Goal: Find specific page/section: Find specific page/section

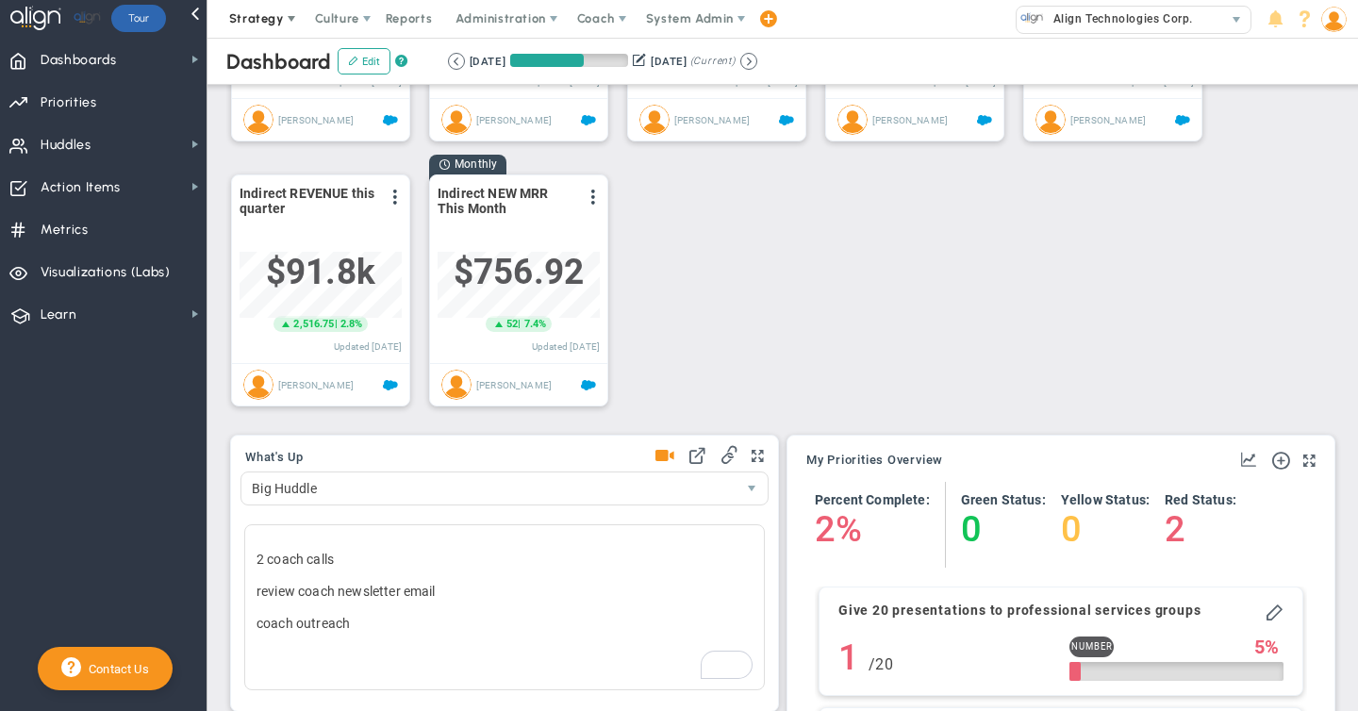
click at [271, 21] on span "Strategy" at bounding box center [256, 18] width 55 height 14
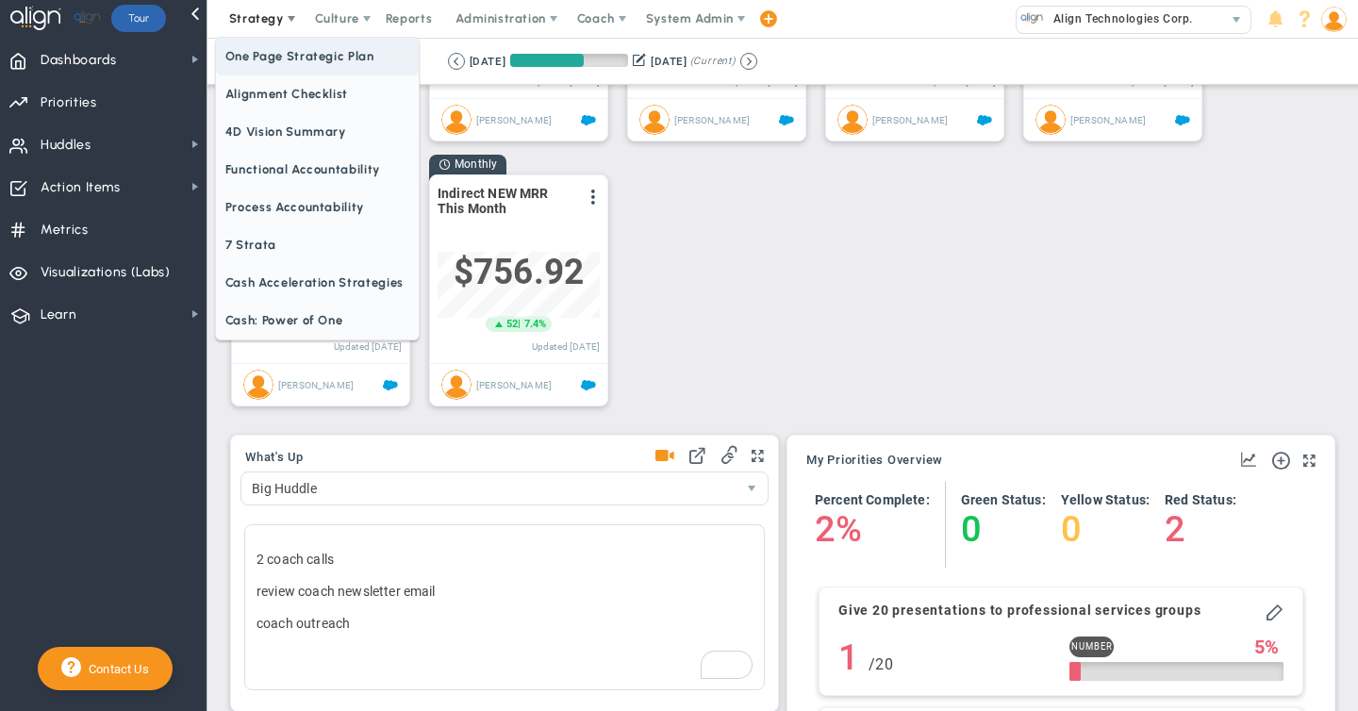
click at [269, 57] on span "One Page Strategic Plan" at bounding box center [317, 57] width 203 height 38
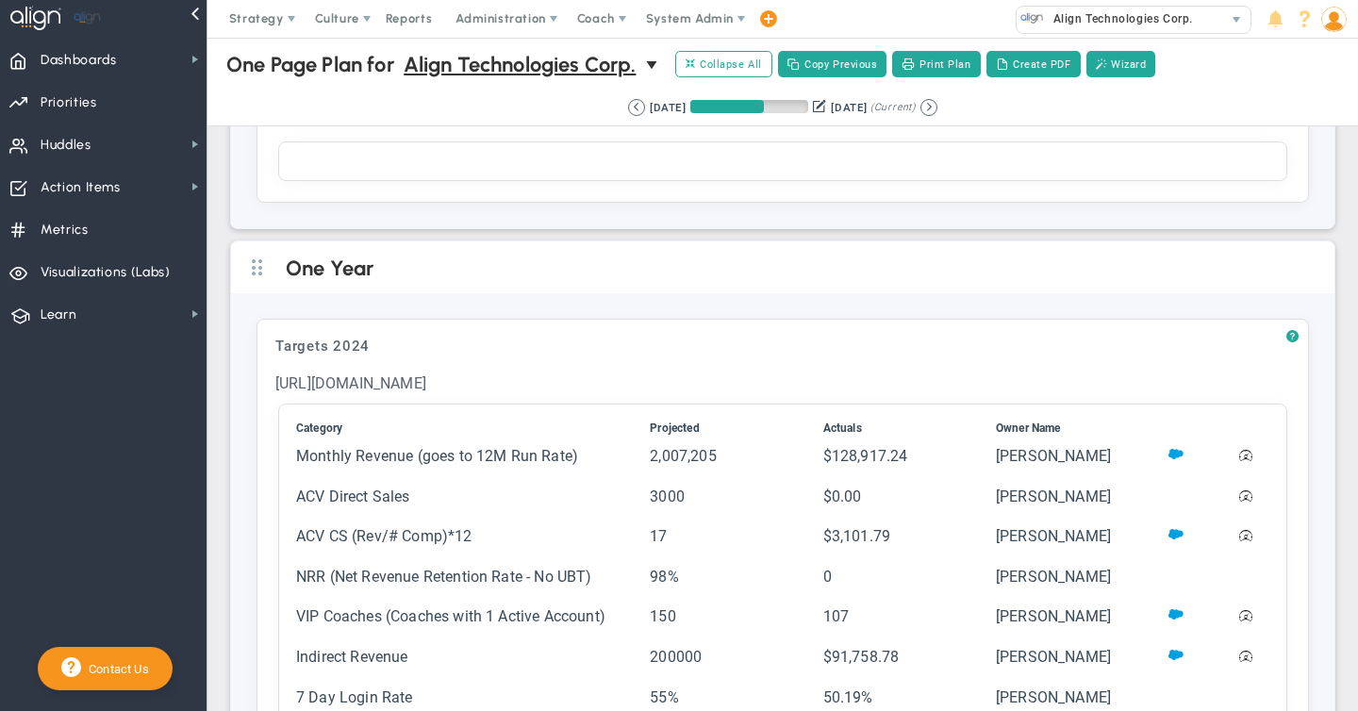
scroll to position [1290, 0]
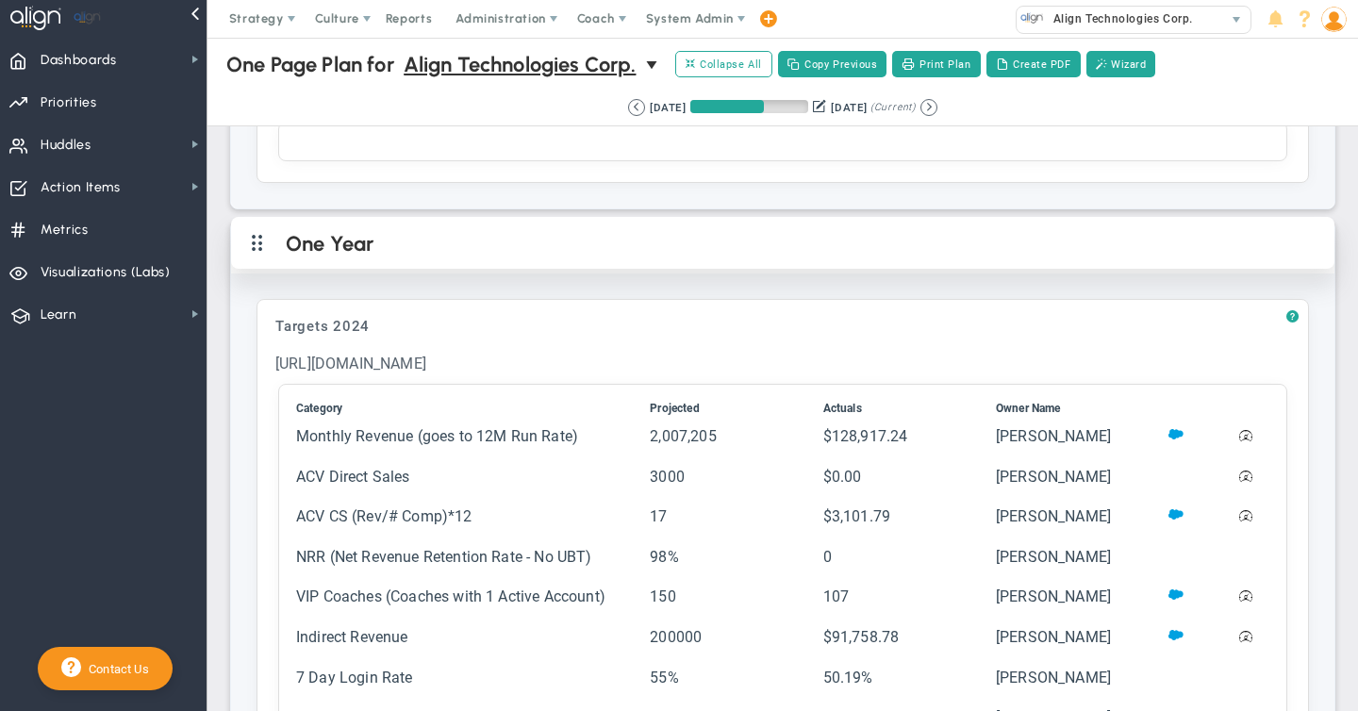
click at [258, 244] on span at bounding box center [257, 243] width 41 height 48
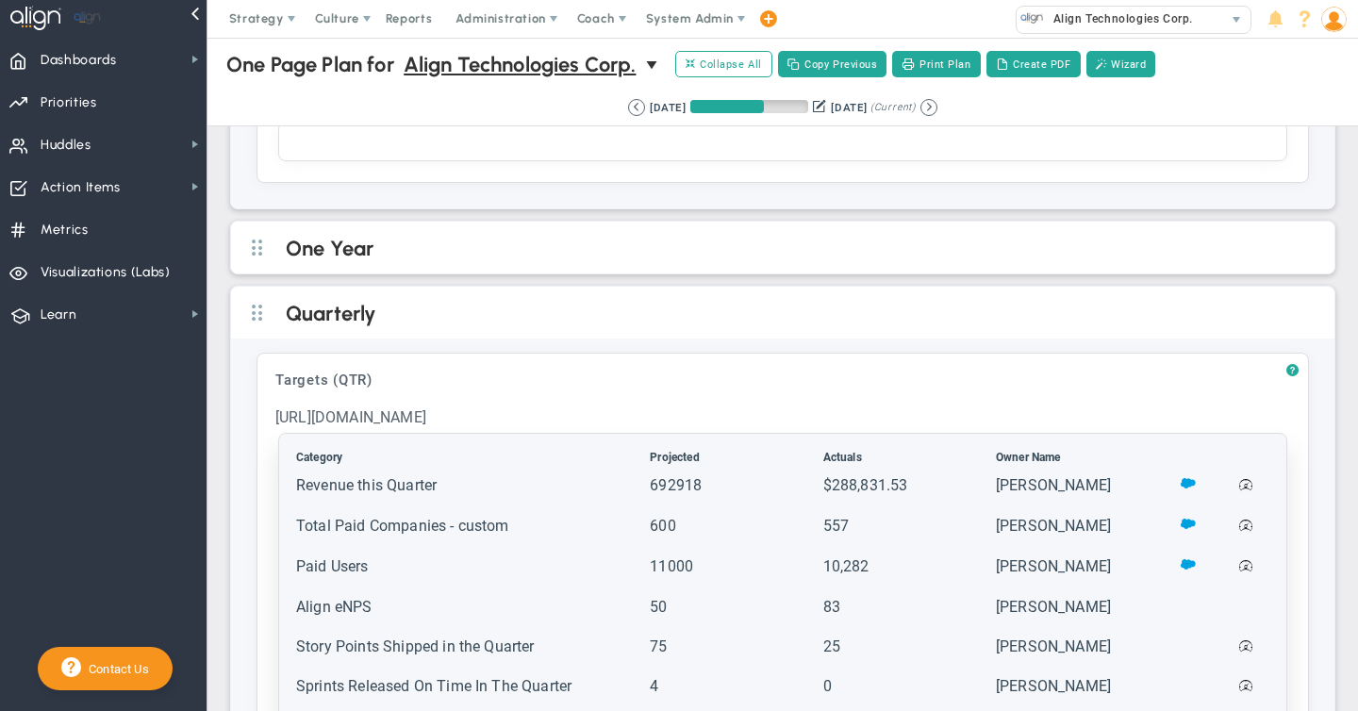
scroll to position [1302, 0]
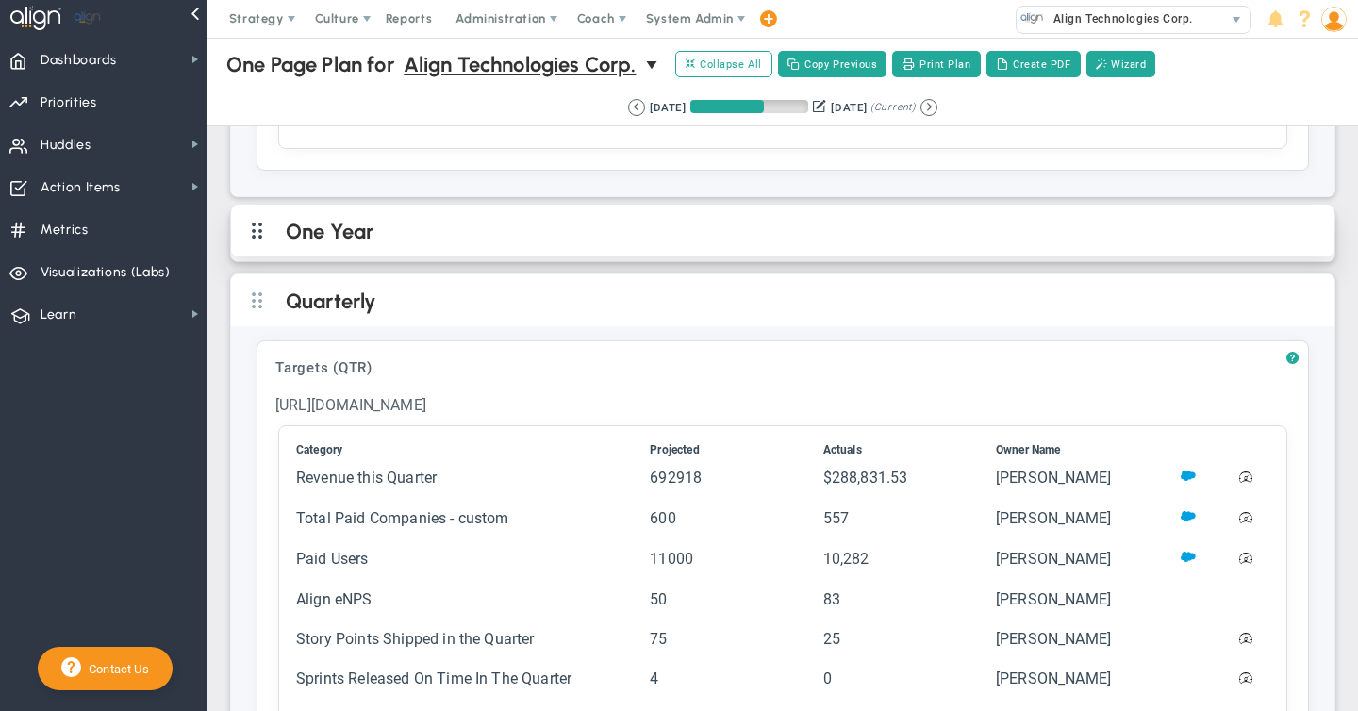
click at [257, 240] on span at bounding box center [257, 231] width 41 height 48
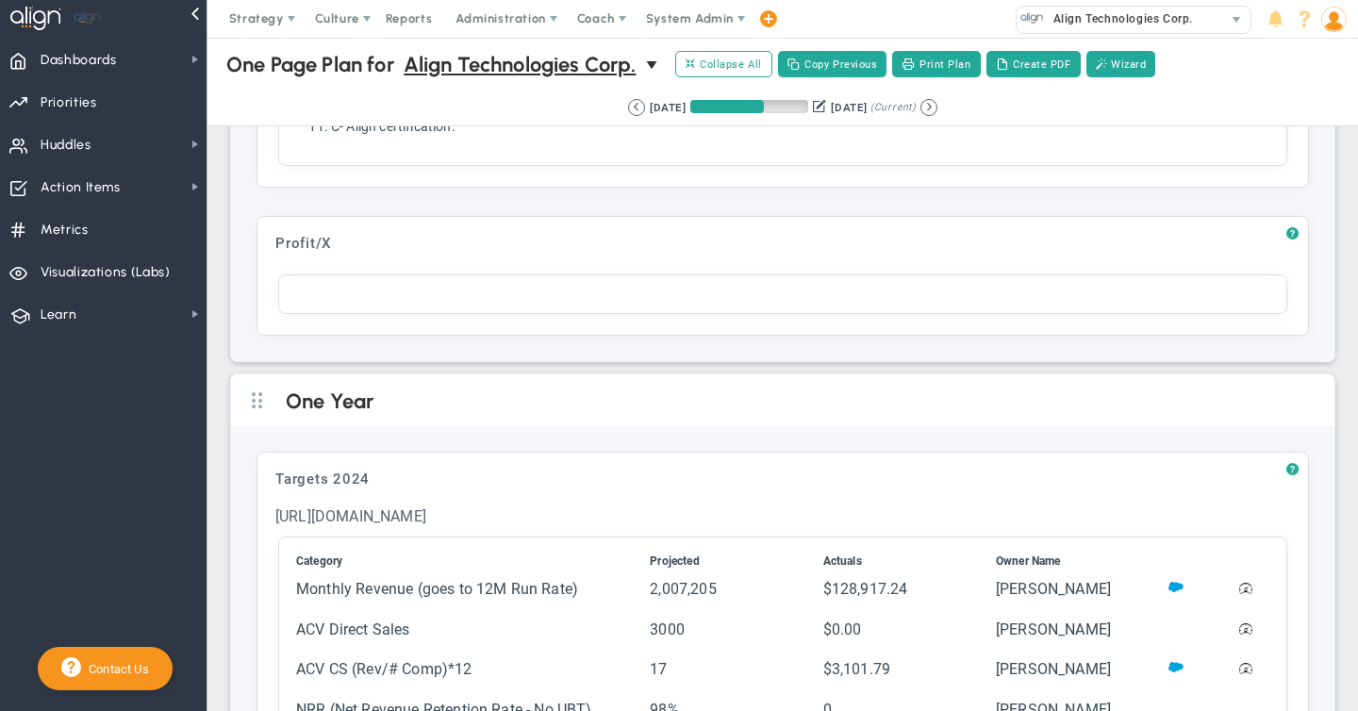
scroll to position [0, 0]
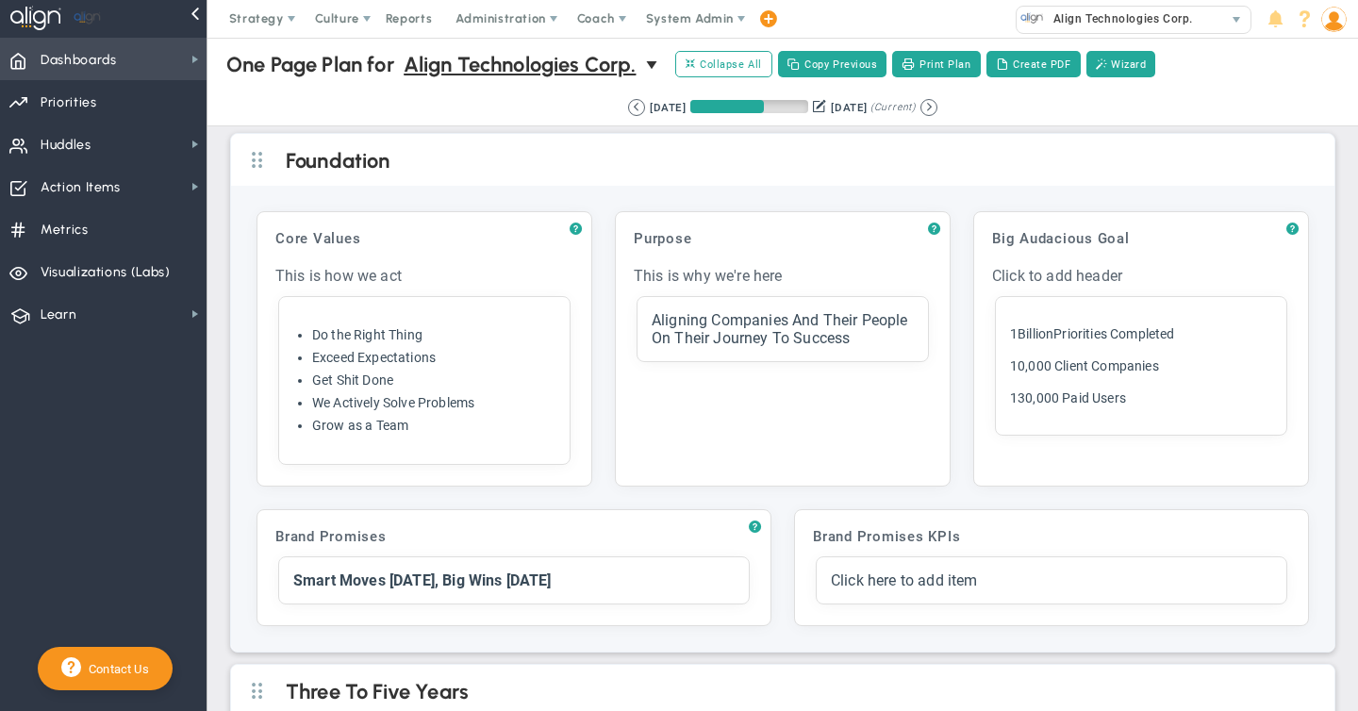
click at [89, 76] on span "Dashboards" at bounding box center [79, 61] width 76 height 40
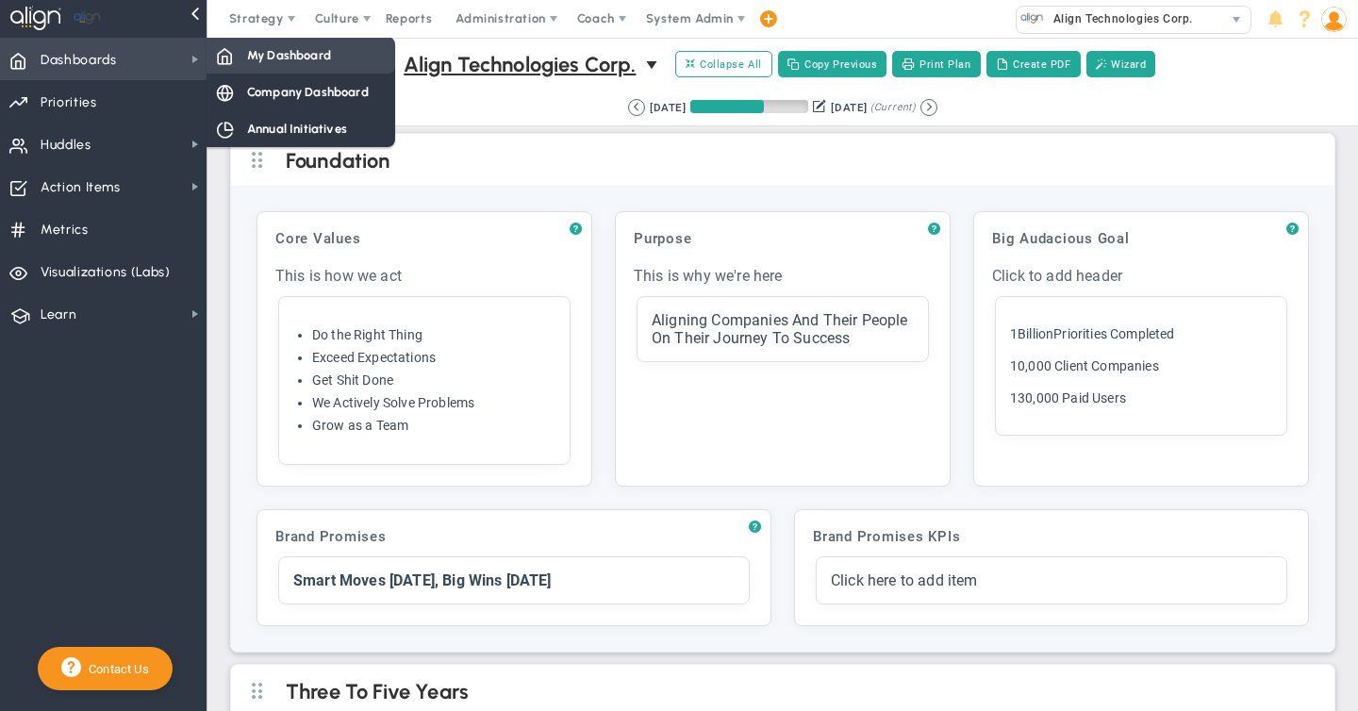
click at [283, 59] on span "My Dashboard" at bounding box center [289, 55] width 84 height 18
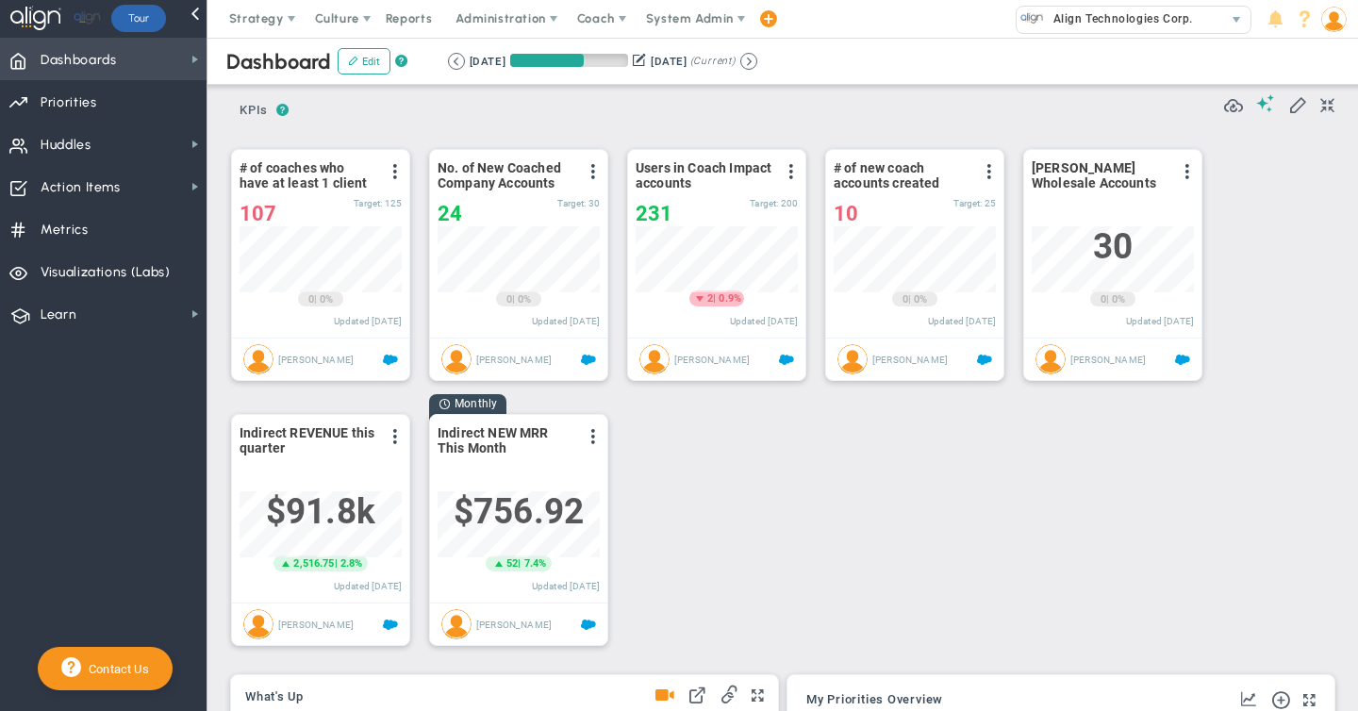
scroll to position [66, 162]
